Goal: Check status

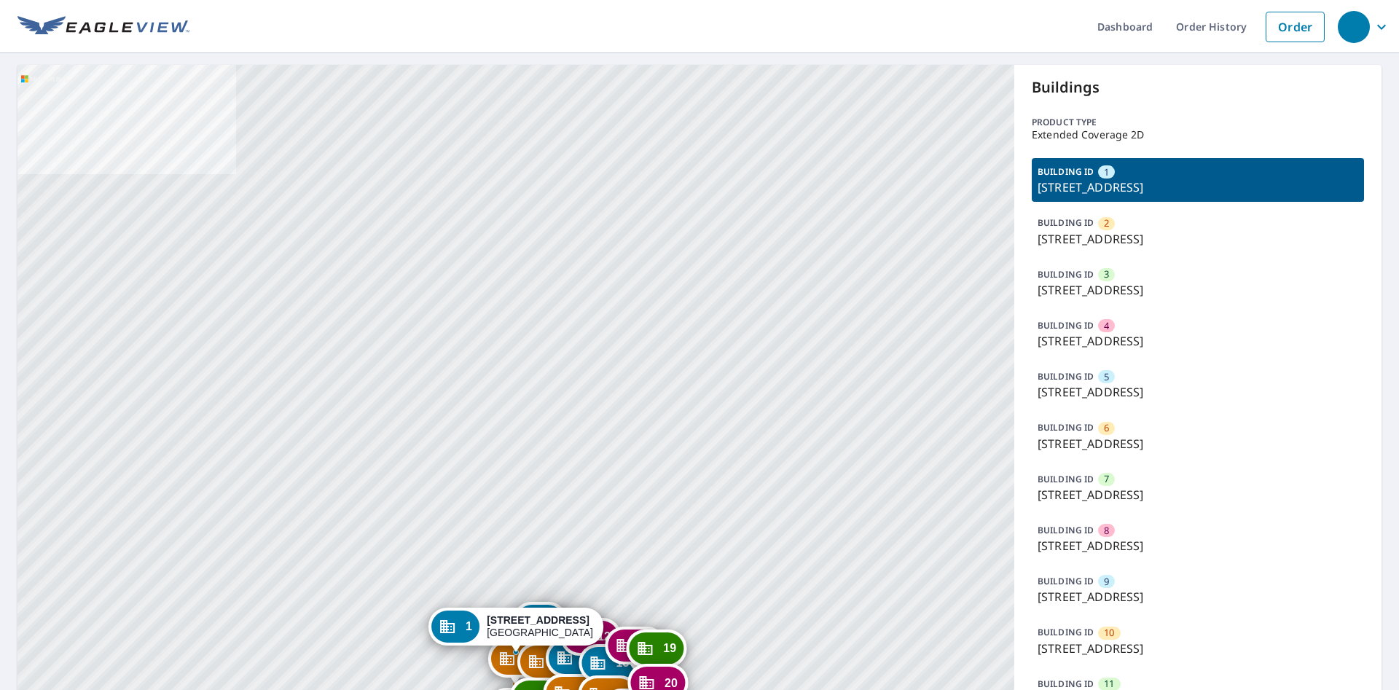
drag, startPoint x: 566, startPoint y: 257, endPoint x: 561, endPoint y: 192, distance: 65.1
click at [561, 192] on div "2 5601 Forest Haven Cir Tampa, FL 33615 3 5527 Forest Haven Cir Tampa, FL 33615…" at bounding box center [515, 651] width 997 height 1173
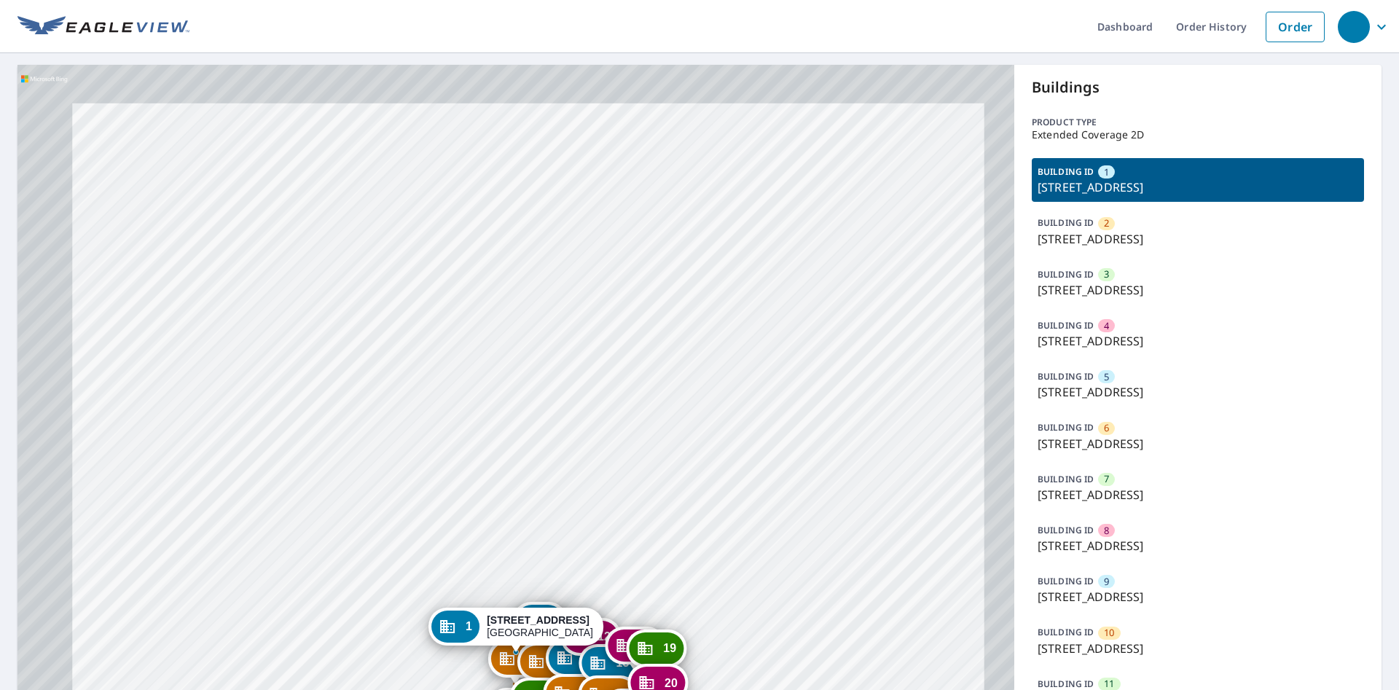
drag, startPoint x: 601, startPoint y: 586, endPoint x: 579, endPoint y: 356, distance: 231.4
click at [579, 356] on div "2 5601 Forest Haven Cir Tampa, FL 33615 3 5527 Forest Haven Cir Tampa, FL 33615…" at bounding box center [515, 651] width 997 height 1173
drag, startPoint x: 657, startPoint y: 587, endPoint x: 634, endPoint y: 329, distance: 259.0
click at [657, 419] on div "2 5601 Forest Haven Cir Tampa, FL 33615 3 5527 Forest Haven Cir Tampa, FL 33615…" at bounding box center [515, 651] width 997 height 1173
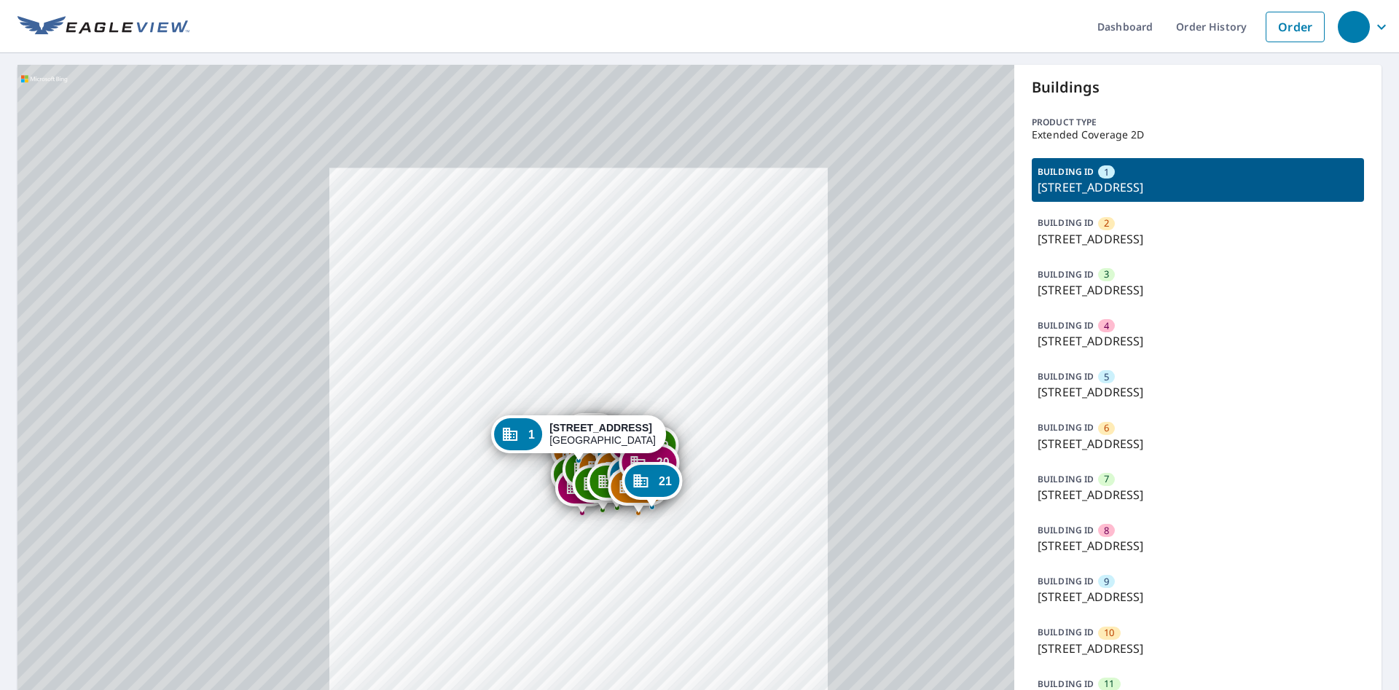
drag, startPoint x: 632, startPoint y: 568, endPoint x: 630, endPoint y: 454, distance: 113.7
click at [634, 462] on div "21 5512 Wood Forest Dr Tampa, FL 33615" at bounding box center [652, 481] width 60 height 38
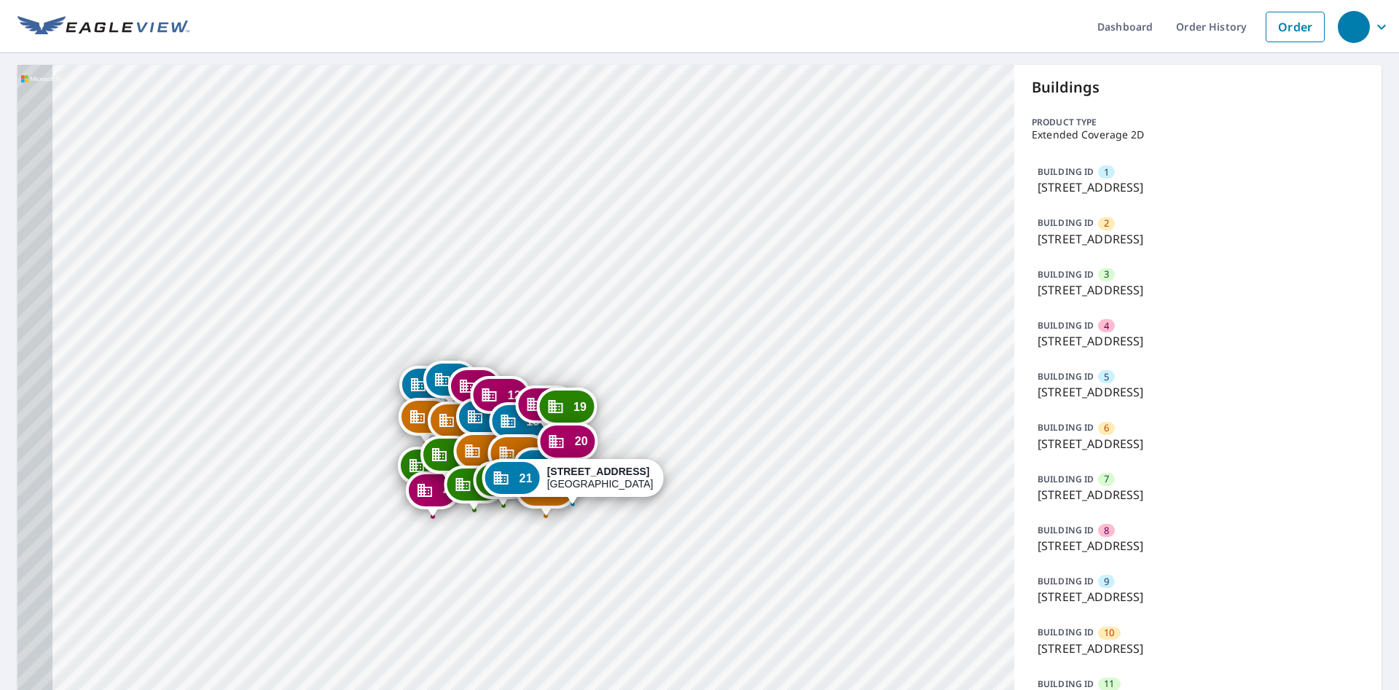
drag, startPoint x: 547, startPoint y: 503, endPoint x: 697, endPoint y: 170, distance: 365.4
click at [697, 170] on div "1 5605 Forest Haven Cir Tampa, FL 33615 2 5601 Forest Haven Cir Tampa, FL 33615…" at bounding box center [515, 651] width 997 height 1173
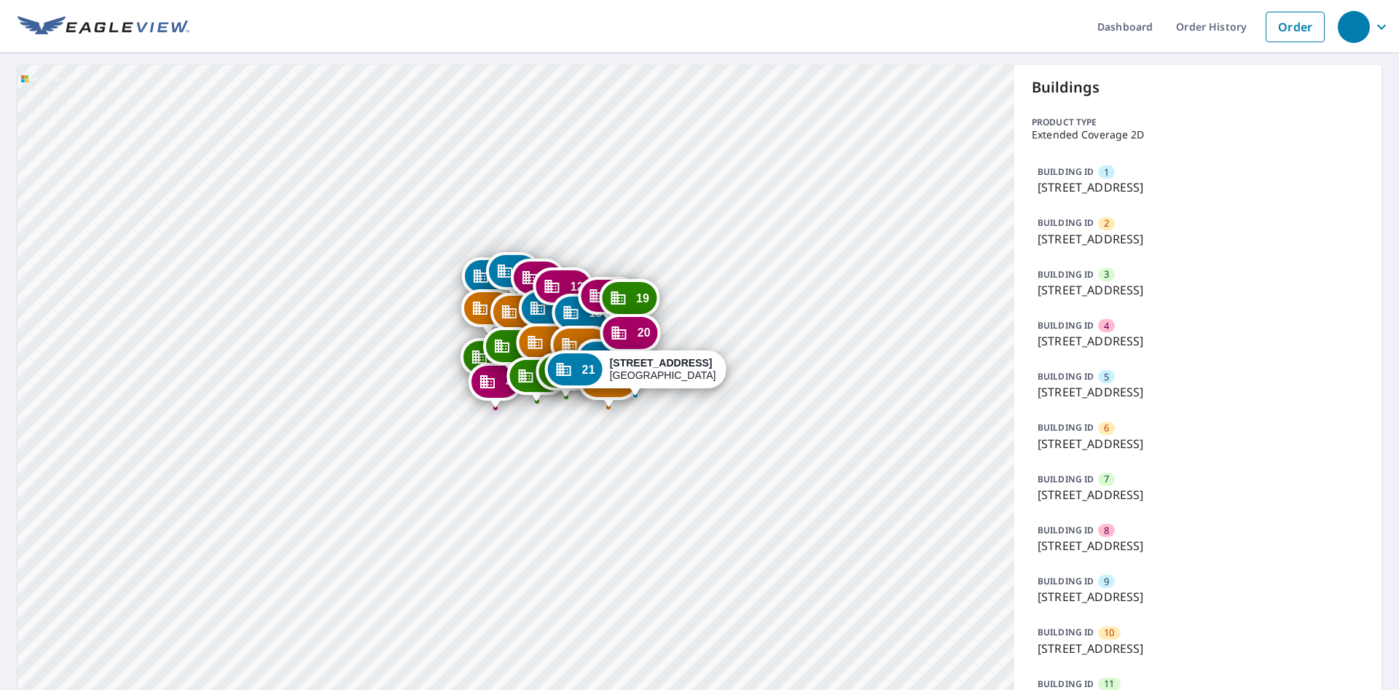
drag, startPoint x: 548, startPoint y: 426, endPoint x: 595, endPoint y: 326, distance: 110.9
click at [616, 317] on div "20" at bounding box center [630, 333] width 55 height 32
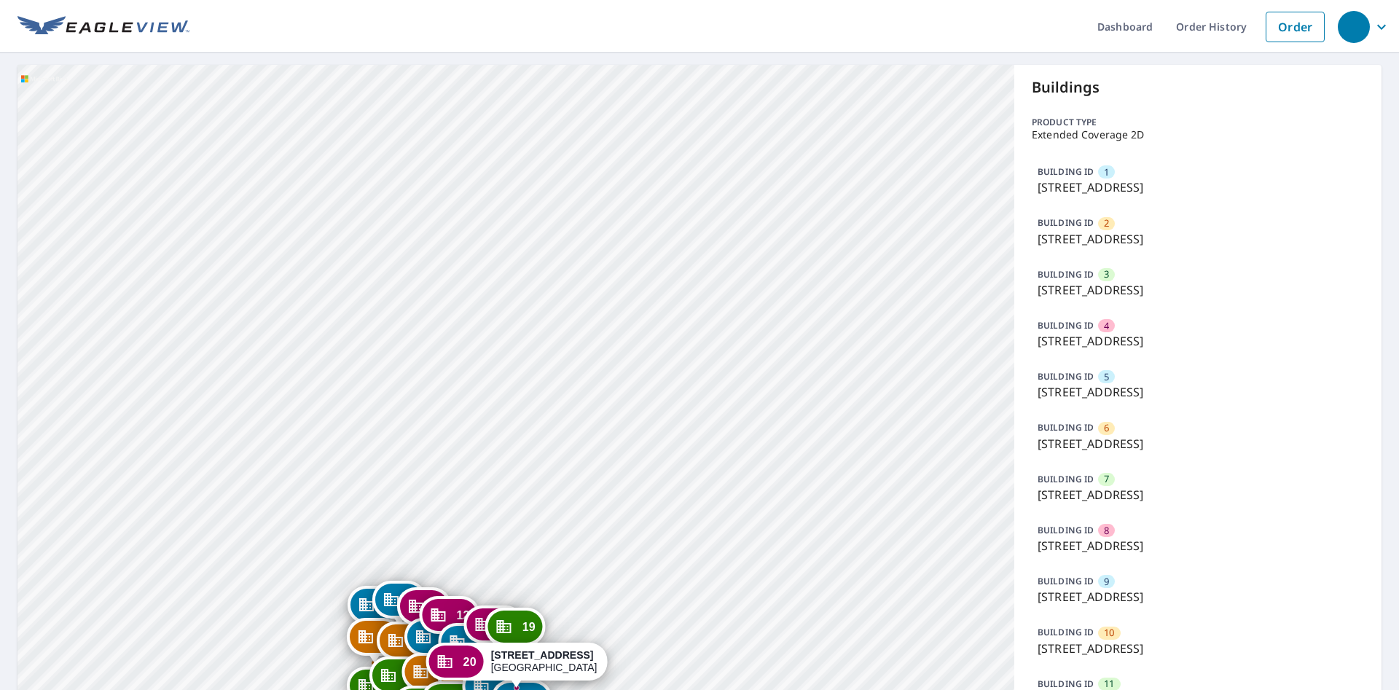
drag, startPoint x: 523, startPoint y: 449, endPoint x: 601, endPoint y: 251, distance: 212.6
click at [601, 251] on div "1 5605 Forest Haven Cir Tampa, FL 33615 2 5601 Forest Haven Cir Tampa, FL 33615…" at bounding box center [515, 651] width 997 height 1173
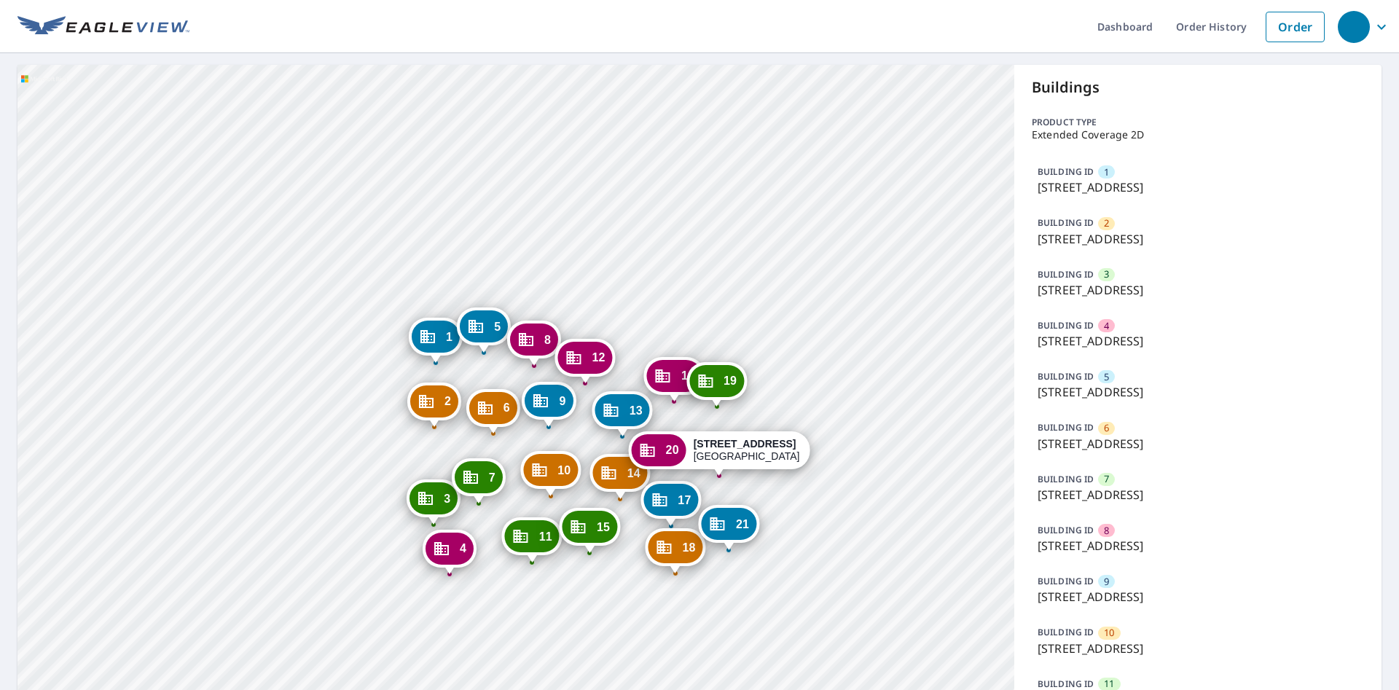
drag, startPoint x: 469, startPoint y: 396, endPoint x: 469, endPoint y: 388, distance: 7.3
click at [469, 389] on div "1 5605 Forest Haven Cir Tampa, FL 33615 2 5601 Forest Haven Cir Tampa, FL 33615…" at bounding box center [515, 651] width 997 height 1173
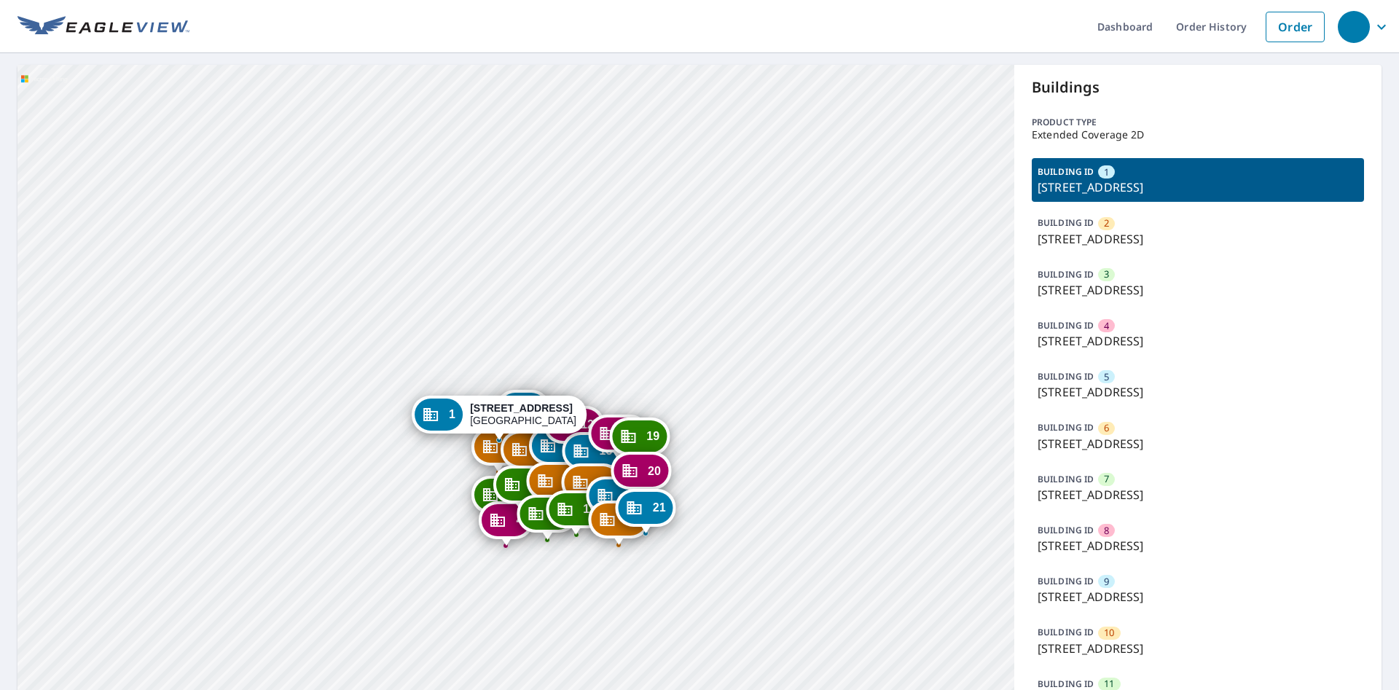
drag, startPoint x: 579, startPoint y: 499, endPoint x: 562, endPoint y: 287, distance: 212.8
click at [562, 287] on div "2 5601 Forest Haven Cir Tampa, FL 33615 3 5527 Forest Haven Cir Tampa, FL 33615…" at bounding box center [515, 651] width 997 height 1173
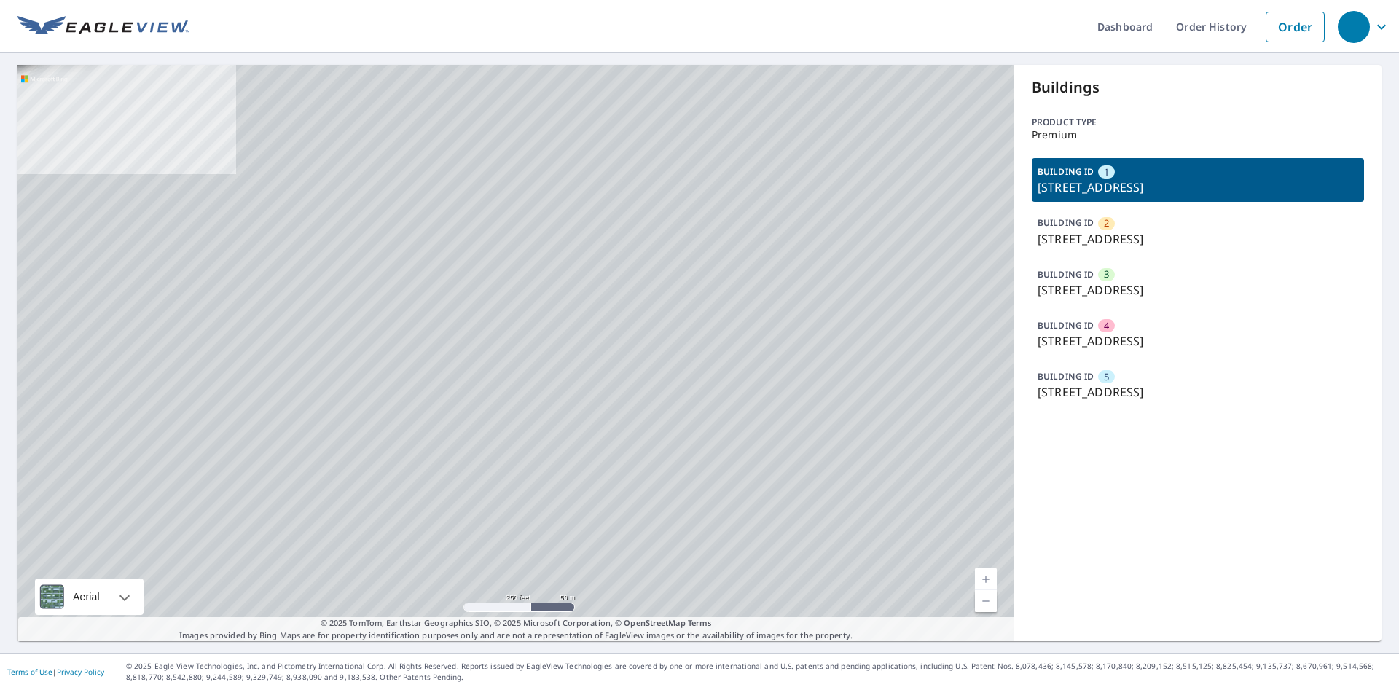
drag, startPoint x: 635, startPoint y: 359, endPoint x: 634, endPoint y: 184, distance: 175.7
click at [634, 184] on div "2 4516 Aspenwood Trl Minnetonka, MN 55345 3 4500 Aspenwood Trl Minnetonka, MN 5…" at bounding box center [515, 353] width 997 height 577
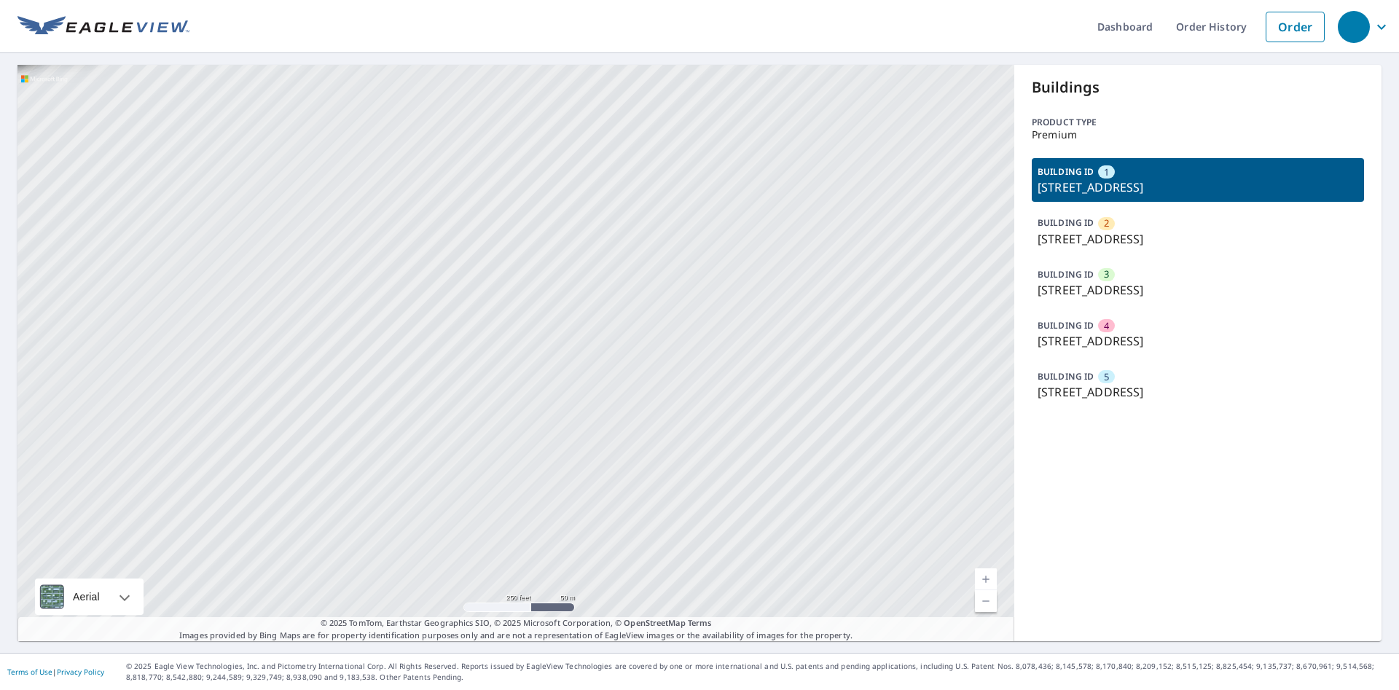
click at [528, 0] on div "Dashboard Order History Order 2 [STREET_ADDRESS] 3 [GEOGRAPHIC_DATA][STREET_ADD…" at bounding box center [699, 345] width 1399 height 690
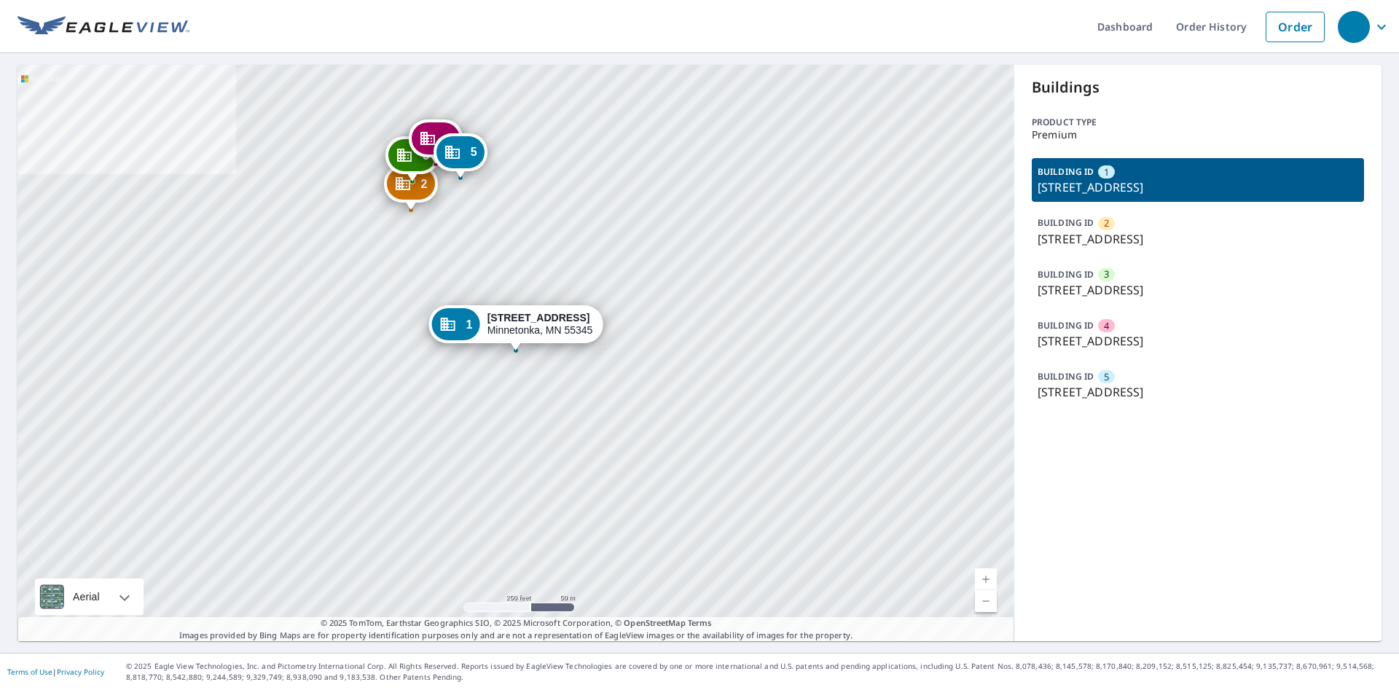
click at [1098, 282] on div "BUILDING ID 3 4500 Aspenwood Trl, Minnetonka, MN, 55345" at bounding box center [1198, 283] width 332 height 44
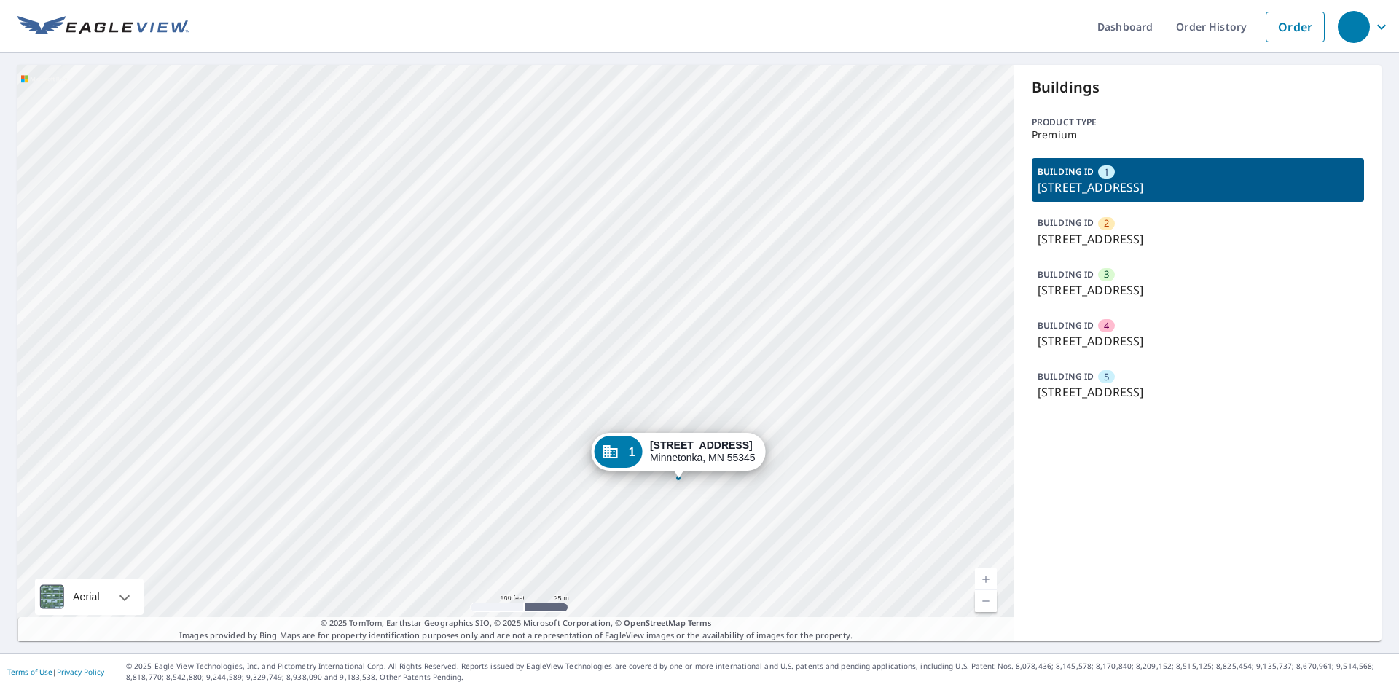
drag, startPoint x: 393, startPoint y: 121, endPoint x: 437, endPoint y: 248, distance: 134.4
click at [489, 421] on div "2 [STREET_ADDRESS] 3 [STREET_ADDRESS] 4 [STREET_ADDRESS] 5 [STREET_ADDRESS] 1 […" at bounding box center [515, 353] width 997 height 577
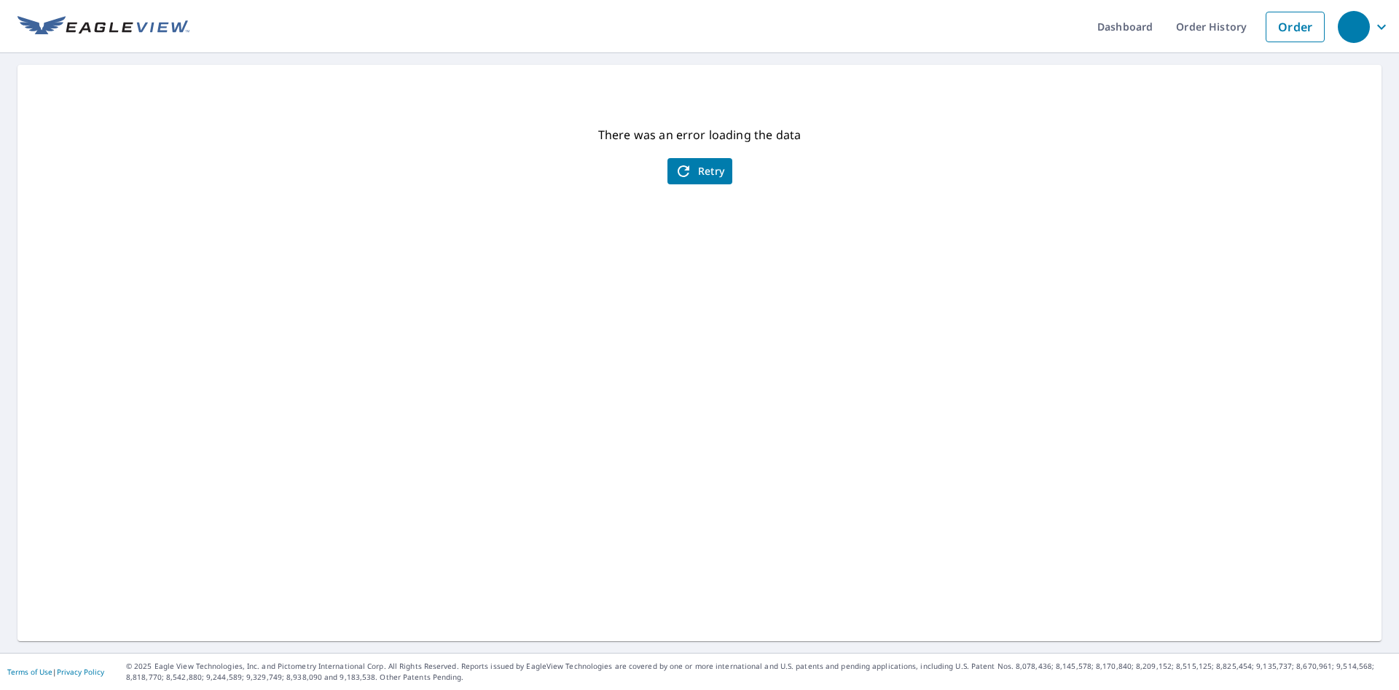
click at [707, 179] on span "Retry" at bounding box center [700, 171] width 50 height 17
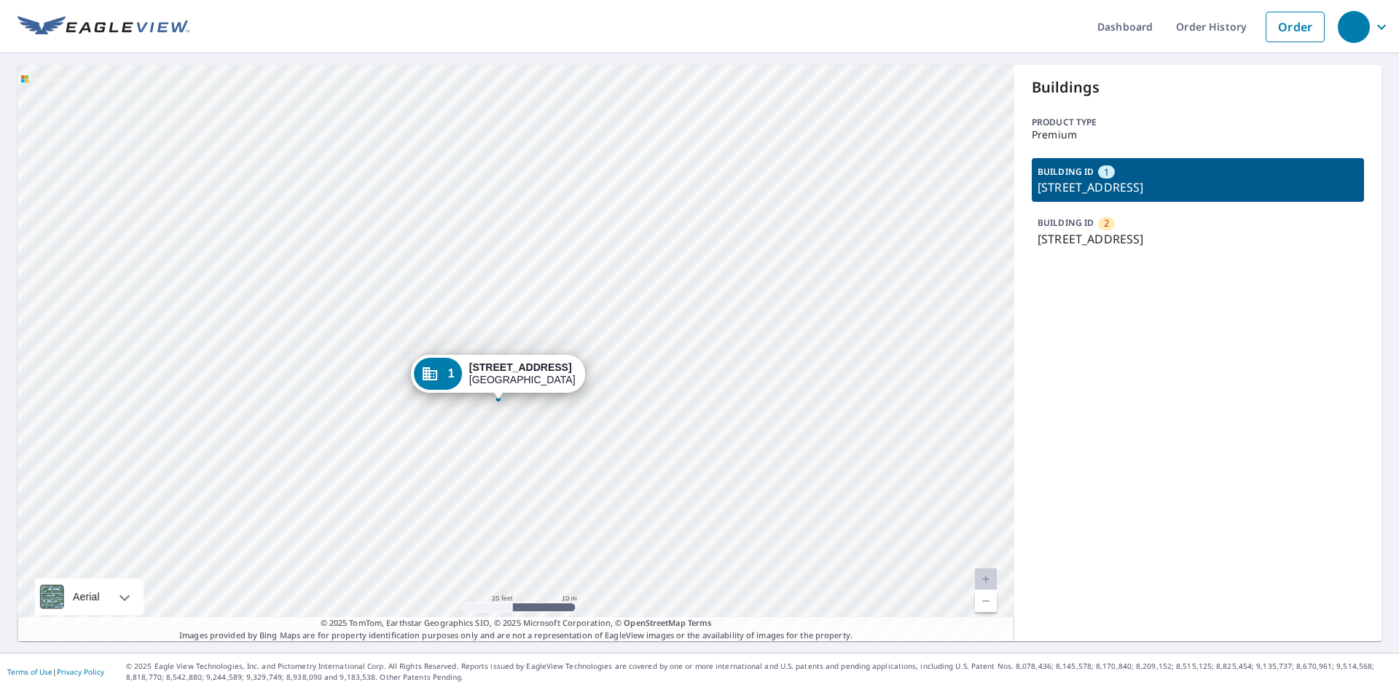
click at [1063, 236] on p "301 Smithridge Park, Reno, NV, 89502" at bounding box center [1198, 238] width 321 height 17
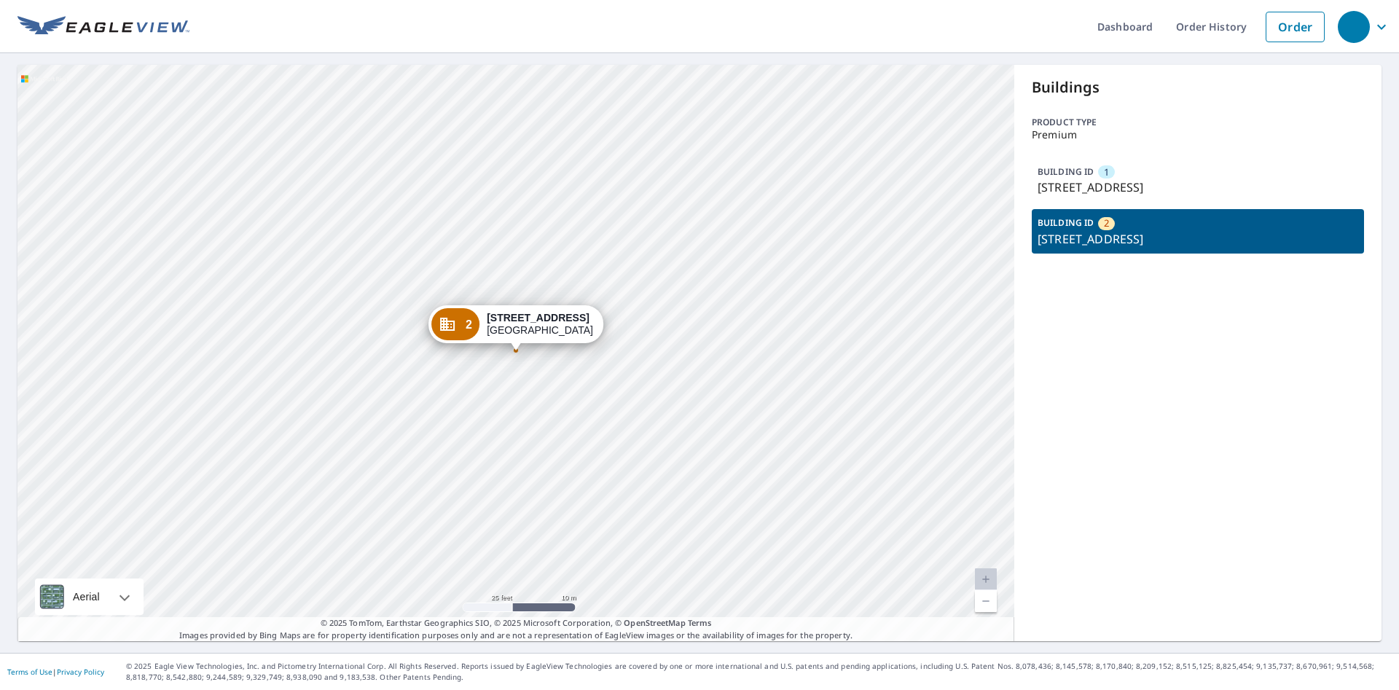
click at [1074, 173] on p "BUILDING ID" at bounding box center [1066, 171] width 56 height 12
